Goal: Task Accomplishment & Management: Use online tool/utility

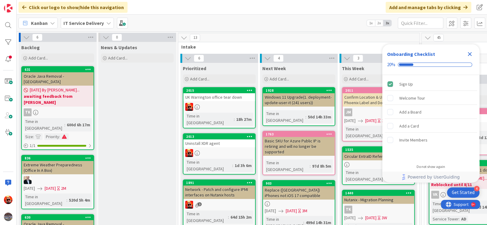
click at [470, 55] on icon "Close Checklist" at bounding box center [469, 53] width 7 height 7
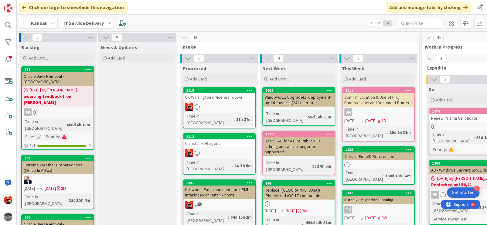
click at [213, 140] on link "2013 Uninstall XDR agent Time in Column : 1d 3h 6m" at bounding box center [219, 153] width 73 height 41
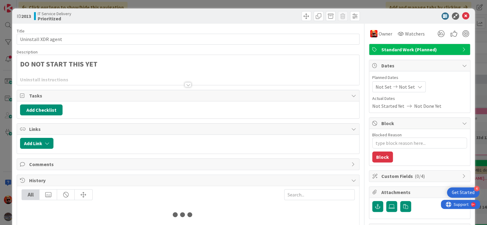
type textarea "x"
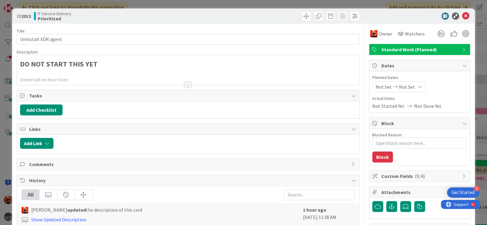
click at [187, 84] on div at bounding box center [188, 84] width 7 height 5
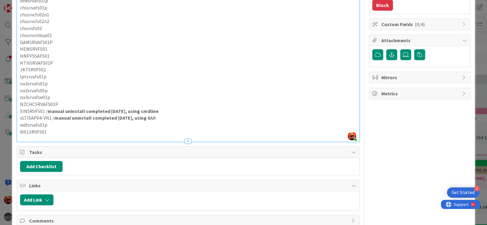
scroll to position [143, 0]
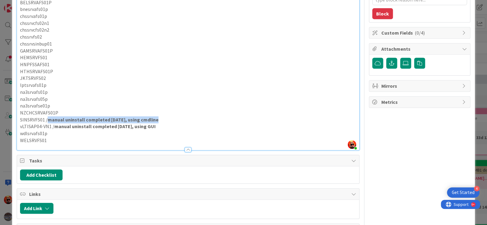
drag, startPoint x: 47, startPoint y: 125, endPoint x: 157, endPoint y: 126, distance: 109.3
click at [157, 123] on p "SINSRVFS01 / manual uninstall completed [DATE], using cmdline" at bounding box center [188, 119] width 336 height 7
copy strong "manual uninstall completed [DATE], using cmdline"
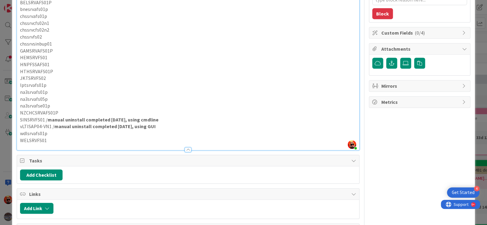
click at [75, 144] on p "WELSRVFS01" at bounding box center [188, 140] width 336 height 7
type textarea "x"
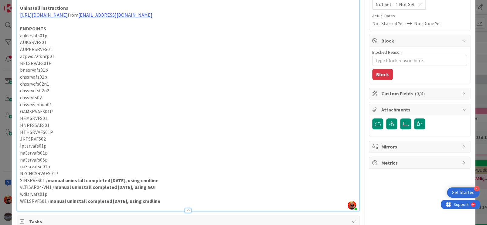
scroll to position [113, 0]
